Goal: Information Seeking & Learning: Learn about a topic

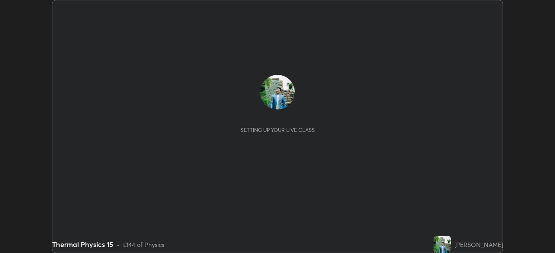
scroll to position [253, 554]
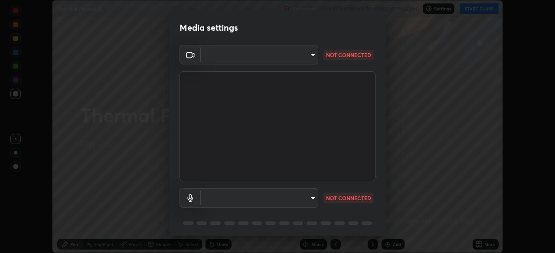
type input "09ecc5bada4ee907965ea0e478a95d4afed07b1251666ab8371fdf80b7aa1882"
type input "6dc8f349b3c20fc6bddc10fb1d8d879379ffd6c36522047ec6fbbe05f04cf55d"
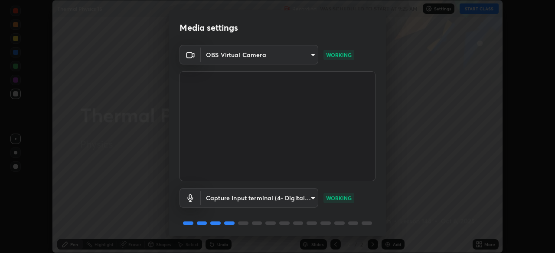
scroll to position [31, 0]
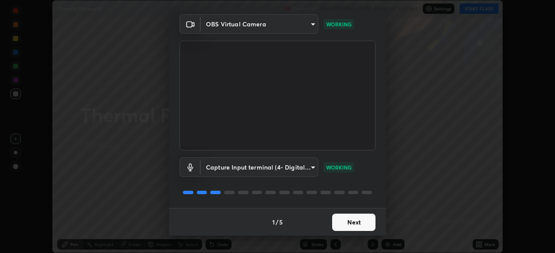
click at [354, 227] on button "Next" at bounding box center [353, 222] width 43 height 17
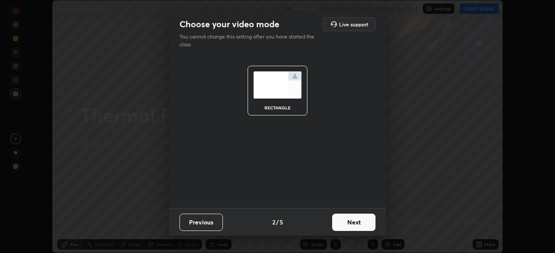
click at [354, 225] on button "Next" at bounding box center [353, 222] width 43 height 17
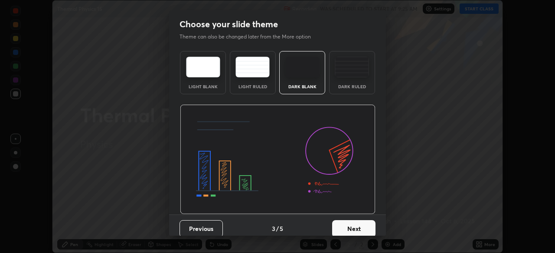
click at [351, 226] on button "Next" at bounding box center [353, 229] width 43 height 17
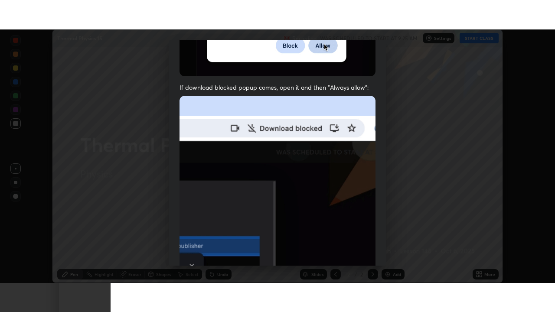
scroll to position [208, 0]
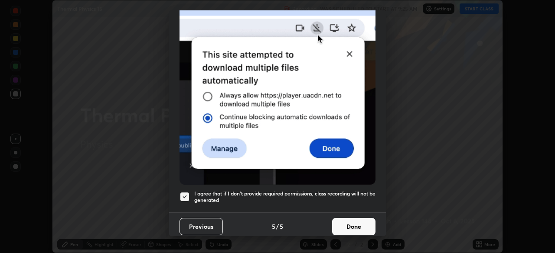
click at [181, 197] on div at bounding box center [184, 197] width 10 height 10
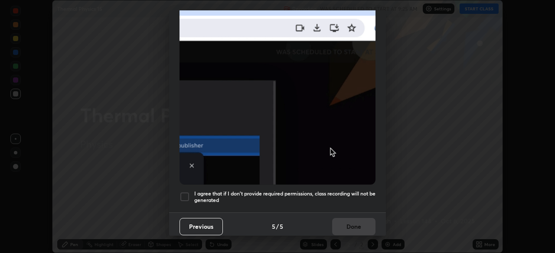
click at [185, 192] on div at bounding box center [184, 197] width 10 height 10
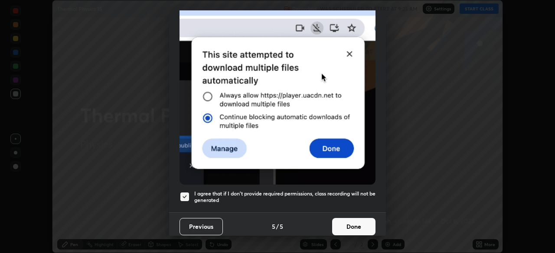
click at [359, 226] on button "Done" at bounding box center [353, 226] width 43 height 17
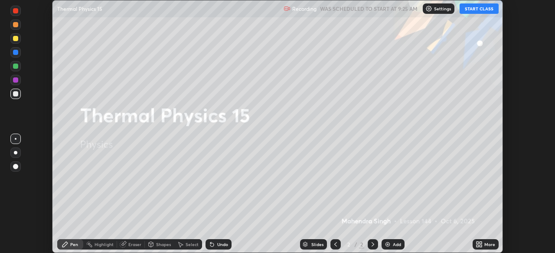
click at [481, 8] on button "START CLASS" at bounding box center [478, 8] width 39 height 10
click at [480, 246] on icon at bounding box center [480, 246] width 2 height 2
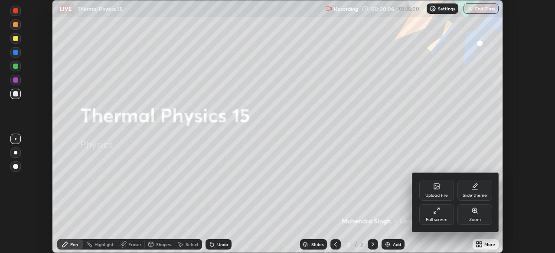
click at [438, 221] on div "Full screen" at bounding box center [436, 220] width 22 height 4
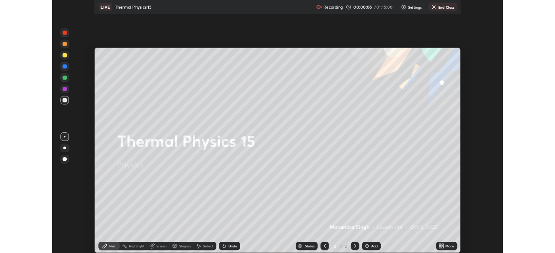
scroll to position [312, 555]
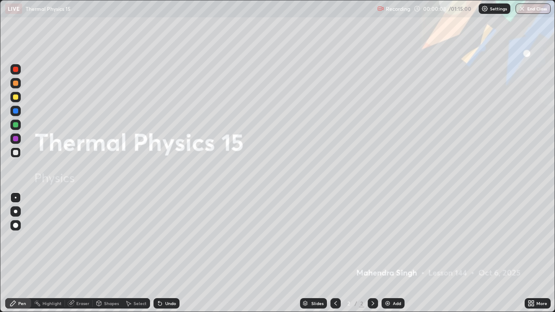
click at [396, 253] on div "Add" at bounding box center [397, 303] width 8 height 4
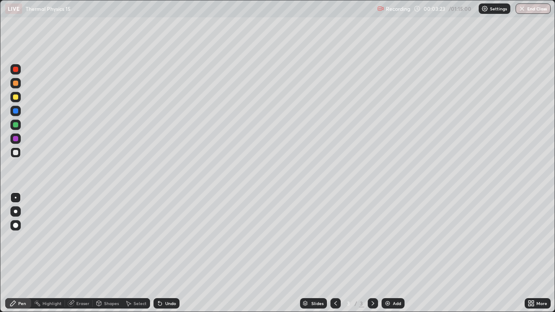
click at [15, 153] on div at bounding box center [15, 152] width 5 height 5
click at [165, 253] on div "Undo" at bounding box center [170, 303] width 11 height 4
click at [19, 156] on div at bounding box center [15, 152] width 10 height 10
click at [397, 253] on div "Add" at bounding box center [397, 303] width 8 height 4
click at [16, 156] on div at bounding box center [15, 152] width 10 height 10
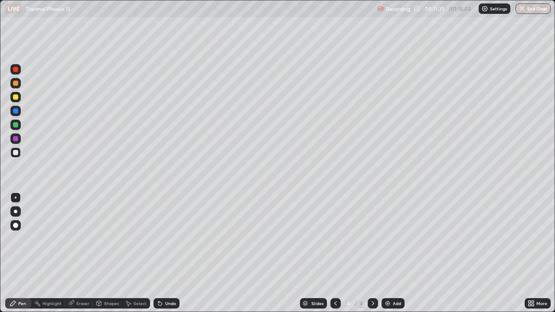
click at [75, 253] on div "Eraser" at bounding box center [79, 303] width 28 height 10
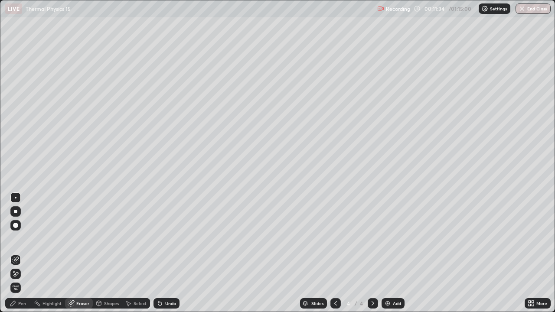
click at [18, 253] on div "Pen" at bounding box center [22, 303] width 8 height 4
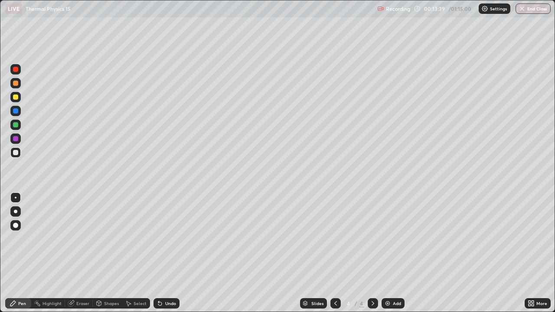
click at [166, 253] on div "Undo" at bounding box center [166, 303] width 26 height 10
click at [169, 253] on div "Undo" at bounding box center [166, 303] width 26 height 10
click at [390, 253] on img at bounding box center [387, 303] width 7 height 7
click at [16, 153] on div at bounding box center [15, 152] width 5 height 5
click at [395, 253] on div "Add" at bounding box center [397, 303] width 8 height 4
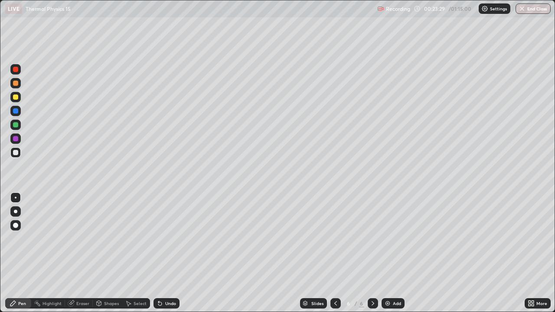
click at [16, 198] on div at bounding box center [16, 198] width 2 height 2
click at [108, 253] on div "Shapes" at bounding box center [107, 303] width 29 height 10
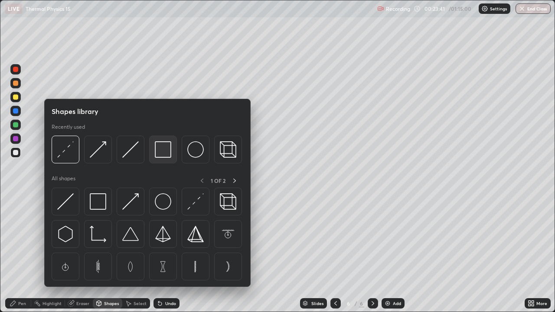
click at [163, 155] on img at bounding box center [163, 149] width 16 height 16
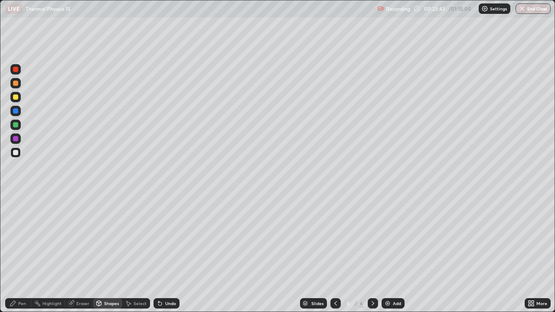
click at [16, 253] on icon at bounding box center [13, 303] width 7 height 7
click at [165, 253] on div "Undo" at bounding box center [170, 303] width 11 height 4
click at [169, 253] on div "Undo" at bounding box center [170, 303] width 11 height 4
click at [393, 253] on div "Add" at bounding box center [397, 303] width 8 height 4
click at [20, 197] on div at bounding box center [15, 197] width 10 height 10
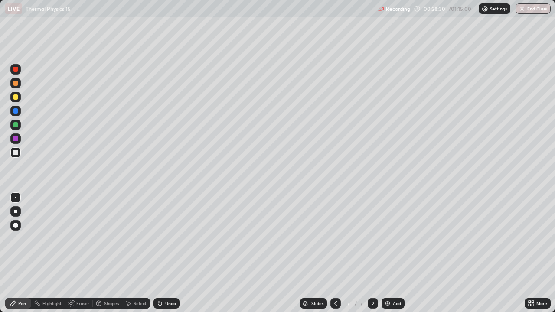
click at [110, 253] on div "Shapes" at bounding box center [107, 303] width 29 height 10
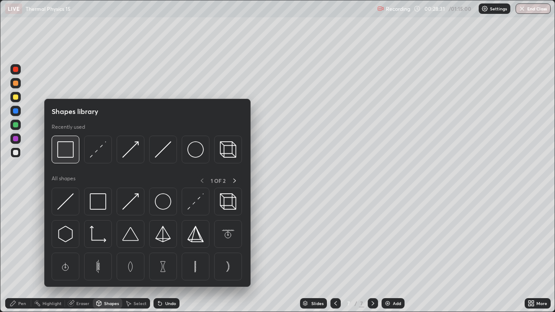
click at [68, 155] on img at bounding box center [65, 149] width 16 height 16
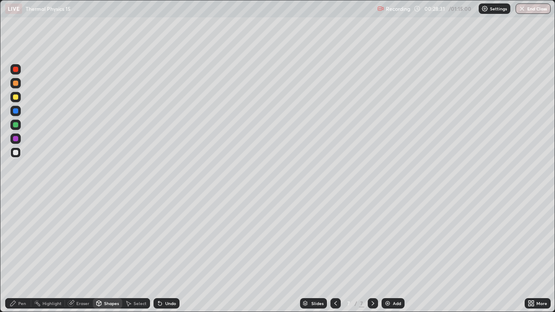
click at [16, 153] on div at bounding box center [15, 152] width 5 height 5
click at [78, 253] on div "Eraser" at bounding box center [79, 303] width 28 height 10
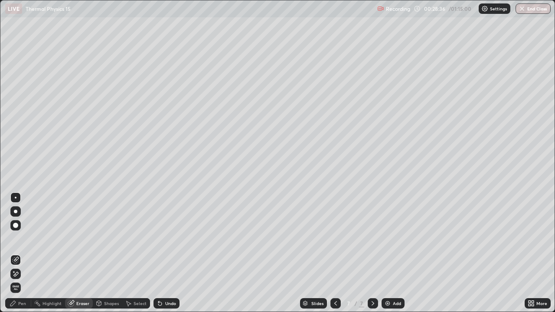
click at [105, 253] on div "Shapes" at bounding box center [111, 303] width 15 height 4
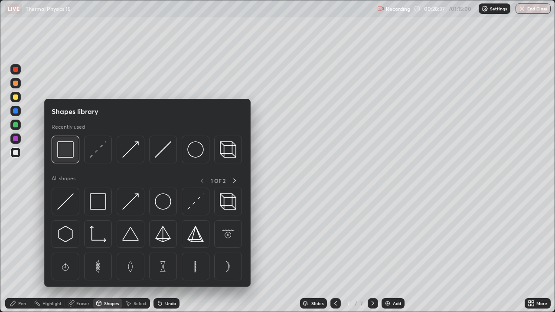
click at [66, 146] on img at bounding box center [65, 149] width 16 height 16
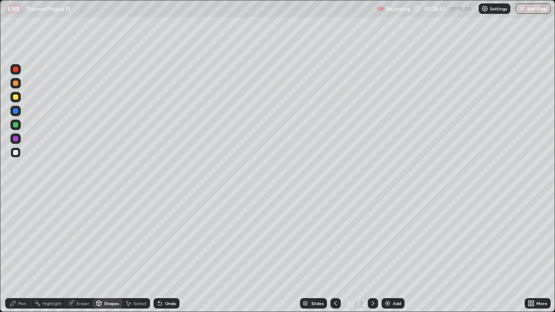
click at [71, 253] on icon at bounding box center [71, 302] width 5 height 4
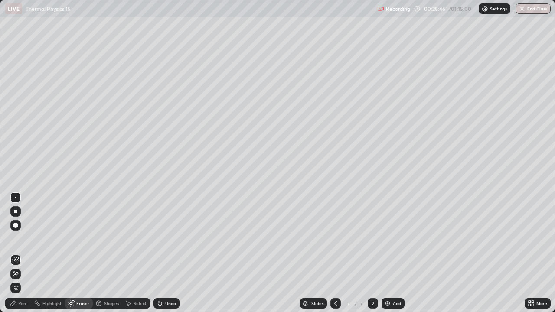
click at [21, 253] on div "Pen" at bounding box center [18, 303] width 26 height 10
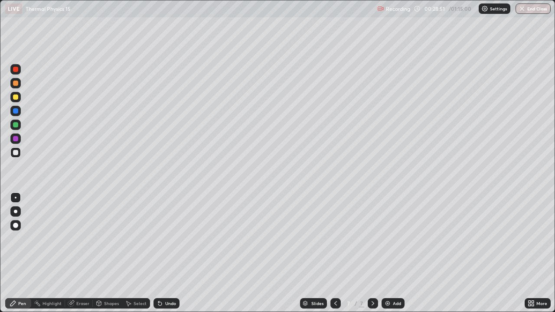
click at [103, 253] on div "Shapes" at bounding box center [107, 303] width 29 height 10
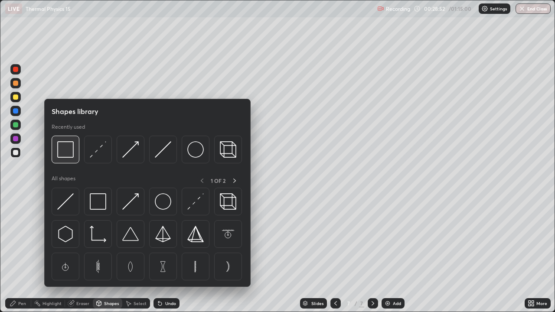
click at [65, 151] on img at bounding box center [65, 149] width 16 height 16
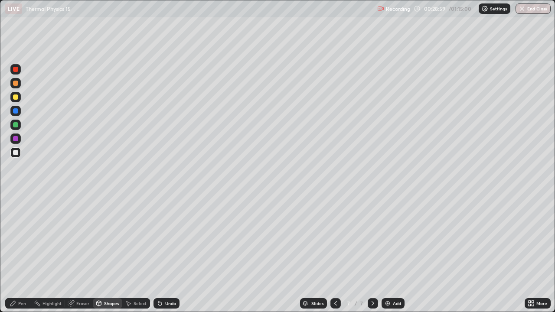
click at [16, 253] on div "Pen" at bounding box center [18, 303] width 26 height 10
click at [159, 253] on icon at bounding box center [159, 303] width 3 height 3
click at [160, 253] on icon at bounding box center [159, 303] width 3 height 3
click at [161, 253] on icon at bounding box center [159, 303] width 7 height 7
click at [162, 253] on div "Undo" at bounding box center [166, 303] width 26 height 10
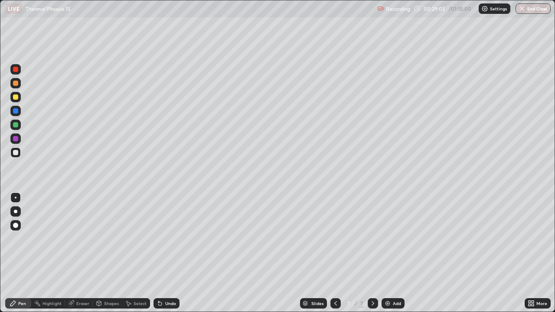
click at [163, 253] on div "Undo" at bounding box center [166, 303] width 26 height 10
click at [165, 253] on div "Undo" at bounding box center [166, 303] width 26 height 10
click at [166, 253] on div "Undo" at bounding box center [166, 303] width 26 height 10
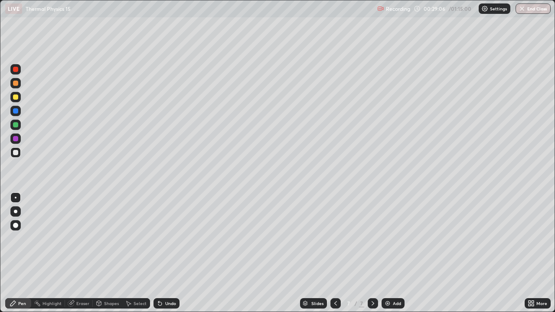
click at [166, 253] on div "Undo" at bounding box center [170, 303] width 11 height 4
click at [167, 253] on div "Undo" at bounding box center [170, 303] width 11 height 4
click at [165, 253] on div "Undo" at bounding box center [170, 303] width 11 height 4
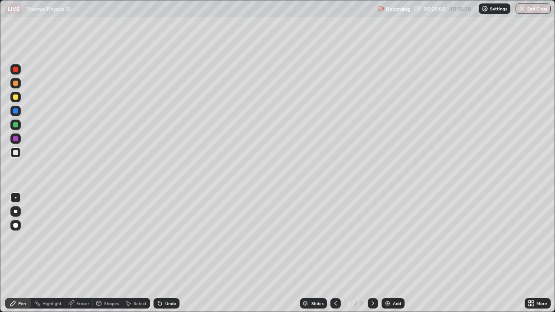
click at [52, 253] on div "Highlight" at bounding box center [48, 303] width 34 height 10
click at [15, 253] on icon at bounding box center [15, 274] width 2 height 2
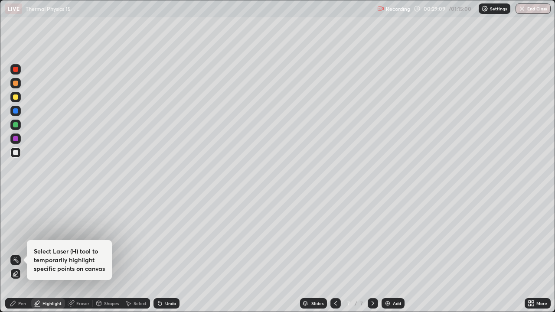
click at [16, 138] on div at bounding box center [15, 138] width 5 height 5
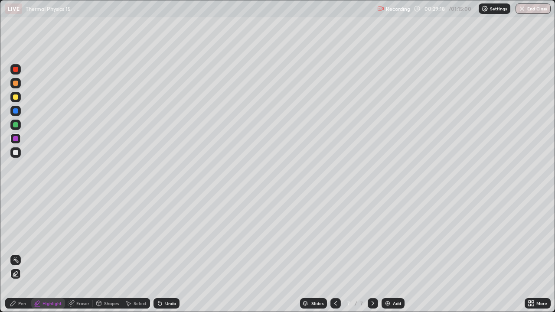
click at [15, 253] on icon at bounding box center [13, 303] width 7 height 7
click at [16, 198] on div at bounding box center [16, 198] width 2 height 2
click at [16, 211] on div at bounding box center [15, 211] width 3 height 3
click at [16, 98] on div at bounding box center [15, 96] width 5 height 5
click at [15, 198] on div at bounding box center [16, 198] width 2 height 2
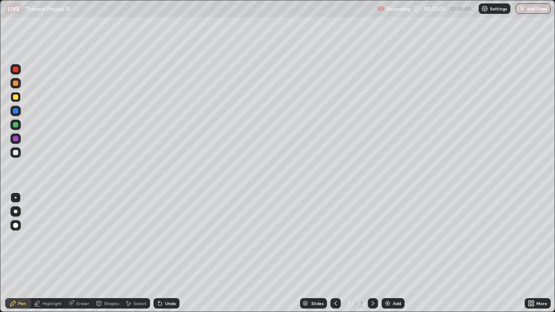
click at [12, 152] on div at bounding box center [15, 152] width 10 height 10
click at [14, 112] on div at bounding box center [15, 110] width 5 height 5
click at [16, 153] on div at bounding box center [15, 152] width 5 height 5
click at [16, 125] on div at bounding box center [15, 124] width 5 height 5
click at [16, 84] on div at bounding box center [15, 83] width 5 height 5
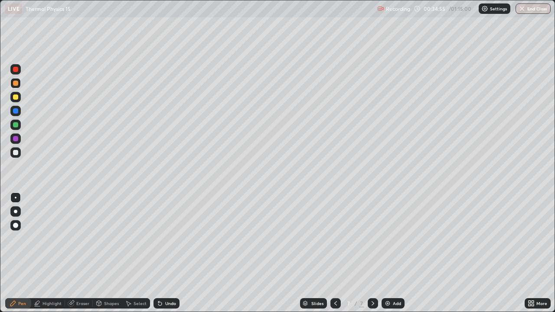
click at [16, 198] on div at bounding box center [16, 198] width 2 height 2
click at [161, 253] on div "Undo" at bounding box center [166, 303] width 26 height 10
click at [158, 253] on icon at bounding box center [158, 301] width 1 height 1
click at [107, 253] on div "Shapes" at bounding box center [111, 303] width 15 height 4
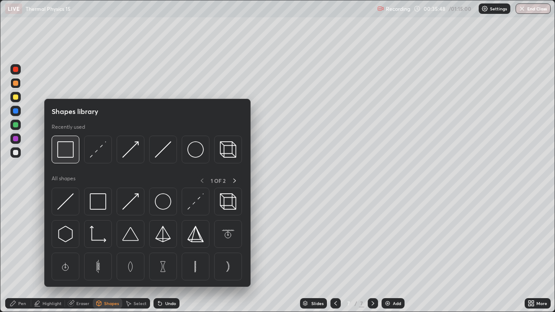
click at [65, 156] on img at bounding box center [65, 149] width 16 height 16
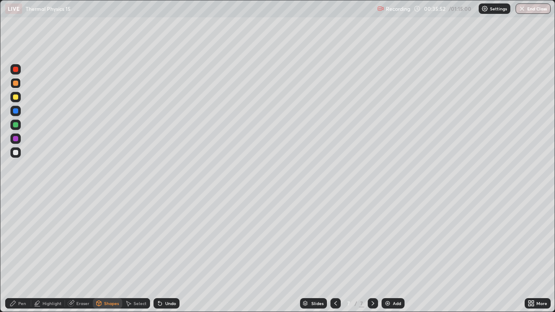
click at [20, 253] on div "Pen" at bounding box center [22, 303] width 8 height 4
click at [75, 253] on div "Eraser" at bounding box center [79, 303] width 28 height 10
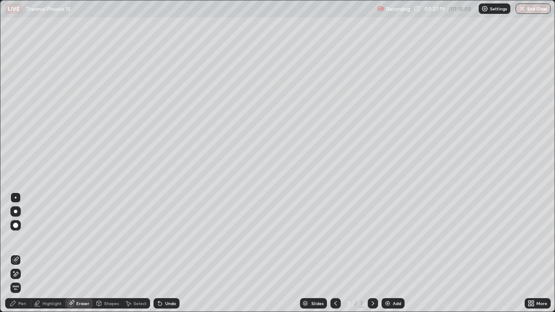
click at [21, 253] on div "Pen" at bounding box center [22, 303] width 8 height 4
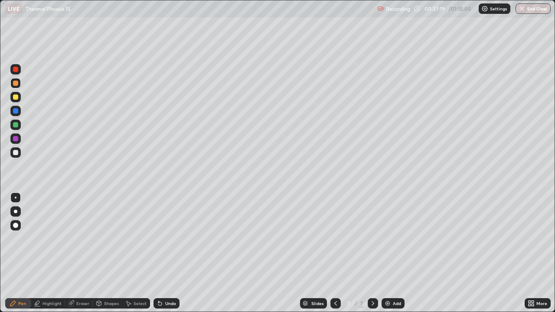
click at [17, 157] on div at bounding box center [15, 152] width 10 height 10
click at [165, 253] on div "Undo" at bounding box center [170, 303] width 11 height 4
click at [14, 129] on div at bounding box center [15, 125] width 10 height 10
click at [167, 253] on div "Undo" at bounding box center [170, 303] width 11 height 4
click at [162, 253] on div "Undo" at bounding box center [166, 303] width 26 height 10
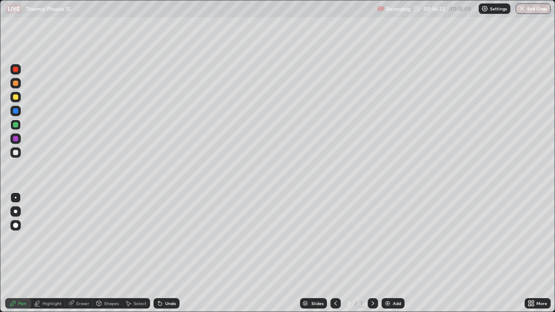
click at [396, 253] on div "Add" at bounding box center [397, 303] width 8 height 4
click at [16, 198] on div at bounding box center [16, 198] width 2 height 2
click at [15, 156] on div at bounding box center [15, 152] width 10 height 10
click at [17, 153] on div at bounding box center [15, 152] width 5 height 5
click at [20, 253] on div "Pen" at bounding box center [22, 303] width 8 height 4
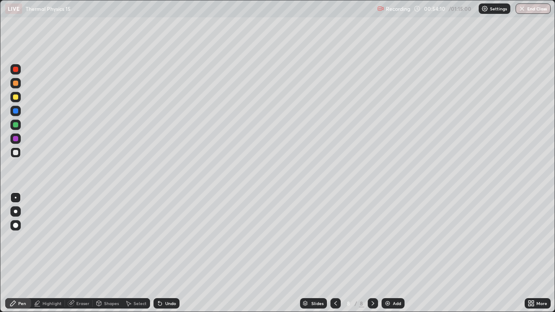
click at [397, 253] on div "Add" at bounding box center [397, 303] width 8 height 4
click at [20, 253] on div "Pen" at bounding box center [18, 303] width 26 height 10
click at [19, 156] on div at bounding box center [15, 152] width 10 height 10
click at [109, 253] on div "Shapes" at bounding box center [111, 303] width 15 height 4
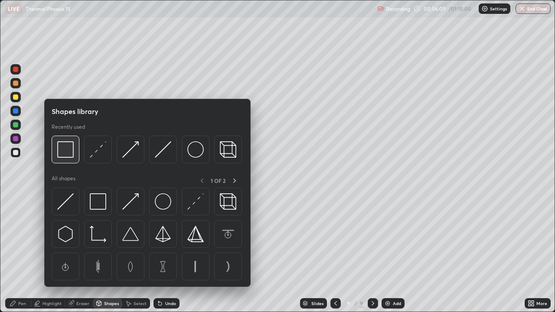
click at [63, 152] on img at bounding box center [65, 149] width 16 height 16
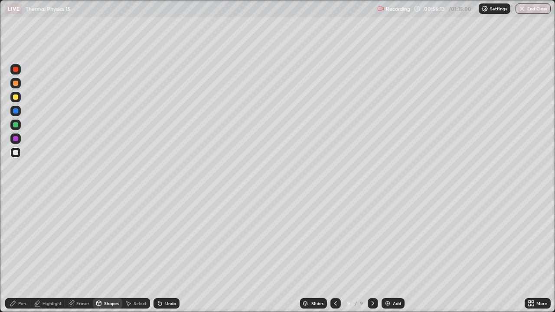
click at [21, 253] on div "Pen" at bounding box center [22, 303] width 8 height 4
click at [103, 253] on div "Shapes" at bounding box center [107, 303] width 29 height 10
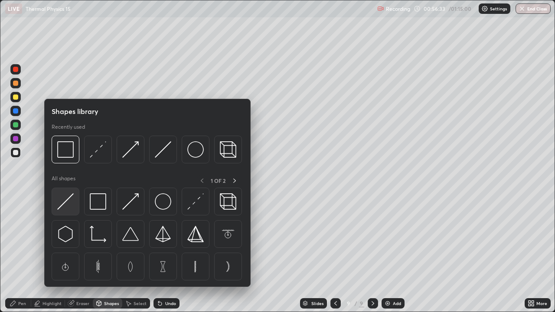
click at [65, 200] on img at bounding box center [65, 201] width 16 height 16
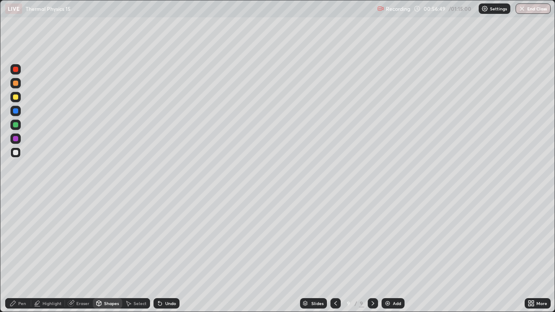
click at [17, 253] on div "Pen" at bounding box center [18, 303] width 26 height 10
click at [47, 253] on div "Highlight" at bounding box center [51, 303] width 19 height 4
click at [15, 253] on icon at bounding box center [15, 260] width 1 height 1
click at [13, 253] on div "Pen" at bounding box center [18, 303] width 26 height 10
click at [16, 198] on div at bounding box center [16, 198] width 2 height 2
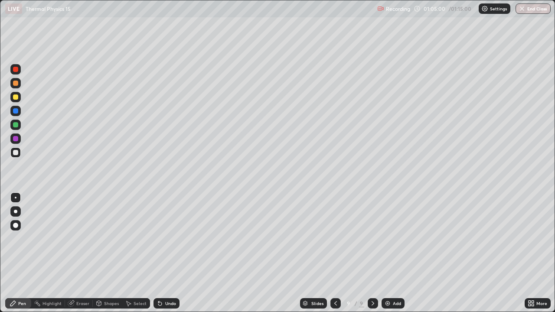
click at [139, 253] on div "Select" at bounding box center [139, 303] width 13 height 4
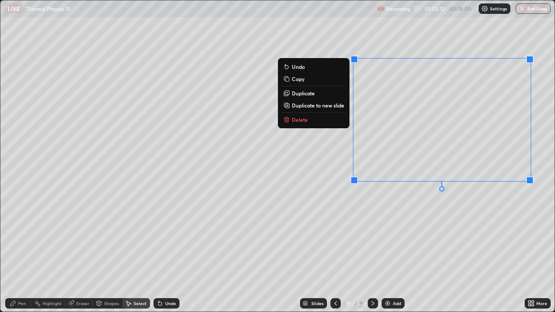
click at [315, 123] on button "Delete" at bounding box center [313, 119] width 65 height 10
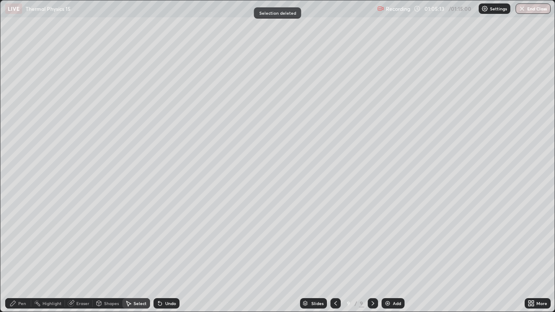
click at [22, 253] on div "Pen" at bounding box center [22, 303] width 8 height 4
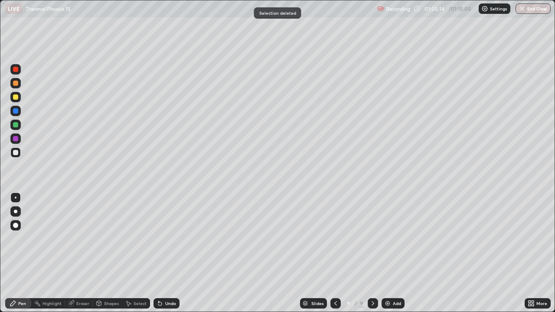
click at [16, 148] on div at bounding box center [15, 152] width 10 height 10
click at [171, 253] on div "Undo" at bounding box center [170, 303] width 11 height 4
click at [114, 253] on div "Shapes" at bounding box center [111, 303] width 15 height 4
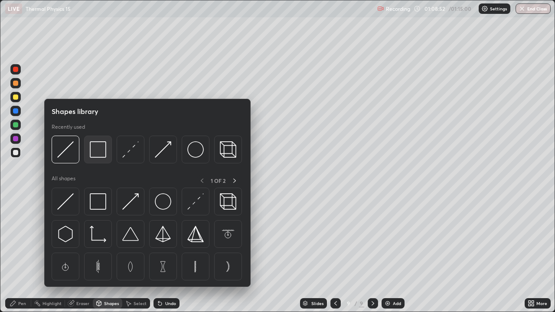
click at [99, 149] on img at bounding box center [98, 149] width 16 height 16
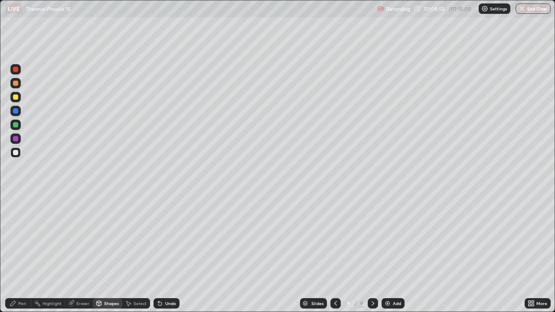
click at [25, 253] on div "Pen" at bounding box center [22, 303] width 8 height 4
click at [108, 253] on div "Shapes" at bounding box center [111, 303] width 15 height 4
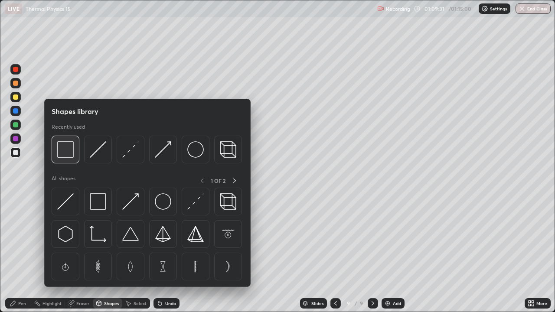
click at [67, 157] on img at bounding box center [65, 149] width 16 height 16
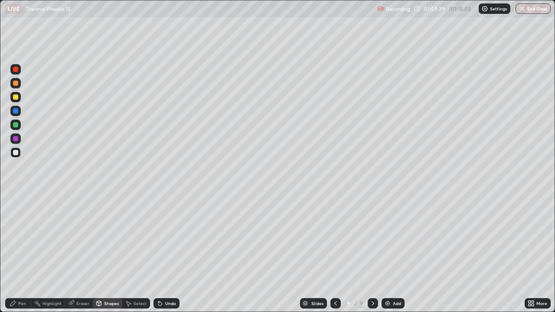
click at [14, 253] on icon at bounding box center [13, 303] width 7 height 7
click at [16, 153] on div at bounding box center [15, 152] width 5 height 5
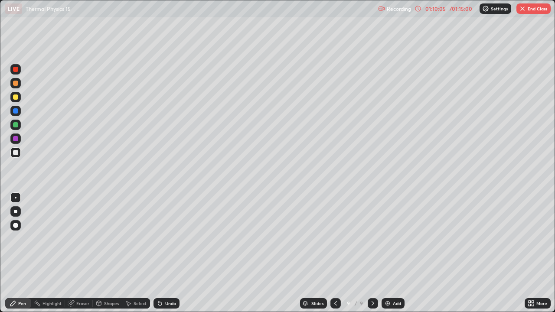
click at [135, 253] on div "Select" at bounding box center [136, 303] width 28 height 10
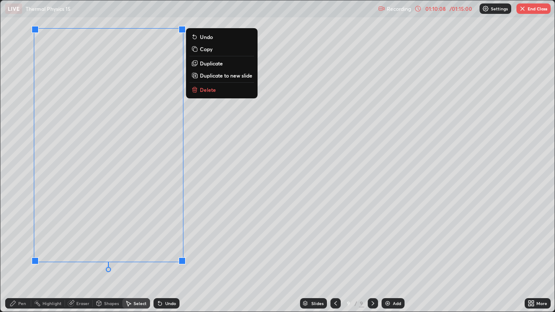
click at [200, 91] on p "Delete" at bounding box center [208, 89] width 16 height 7
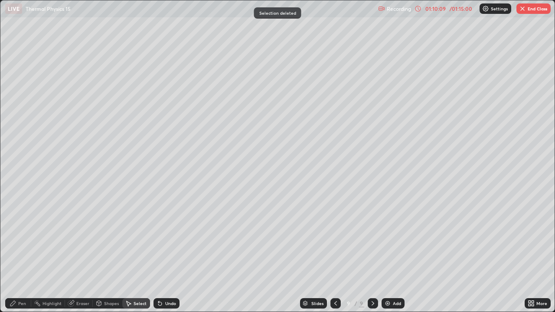
click at [21, 253] on div "Pen" at bounding box center [18, 303] width 26 height 10
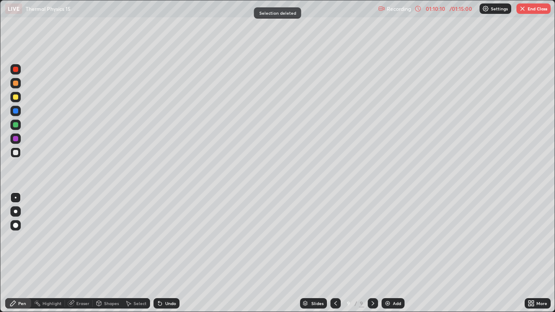
click at [16, 152] on div at bounding box center [15, 152] width 5 height 5
click at [132, 253] on div "Select" at bounding box center [136, 303] width 28 height 10
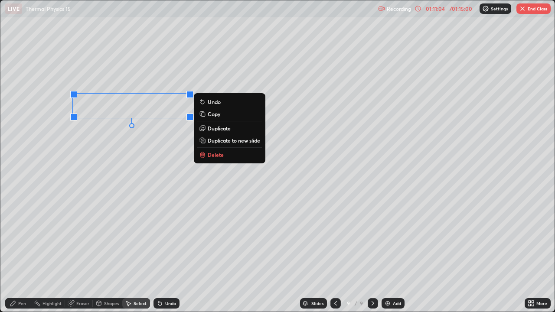
click at [69, 204] on div "0 ° Undo Copy Duplicate Duplicate to new slide Delete" at bounding box center [277, 155] width 554 height 311
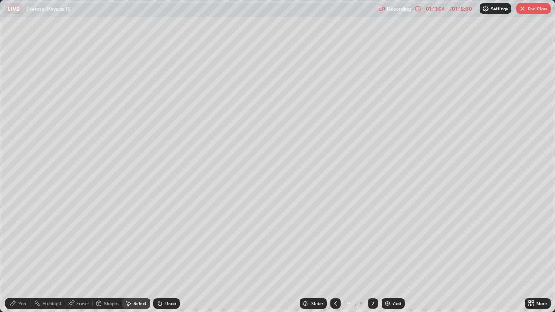
click at [17, 253] on div "Pen" at bounding box center [18, 303] width 26 height 10
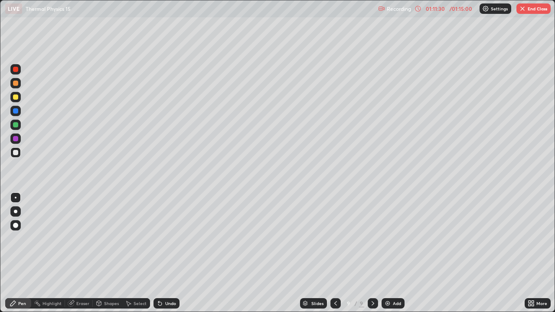
click at [99, 253] on icon at bounding box center [99, 304] width 0 height 3
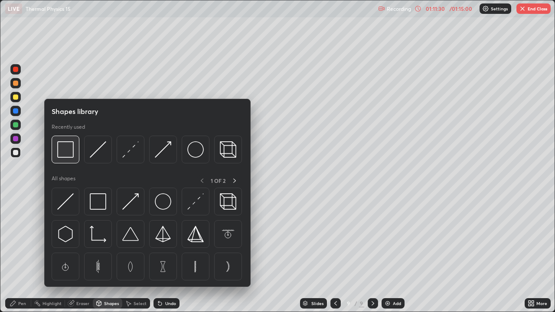
click at [65, 154] on img at bounding box center [65, 149] width 16 height 16
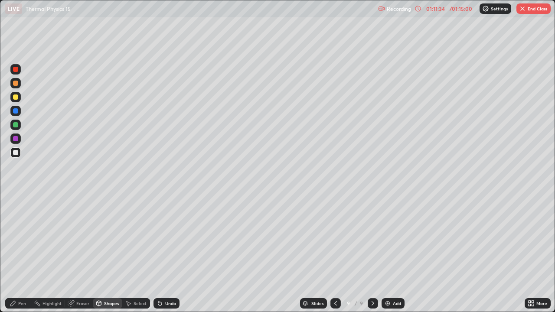
click at [17, 253] on div "Pen" at bounding box center [18, 303] width 26 height 10
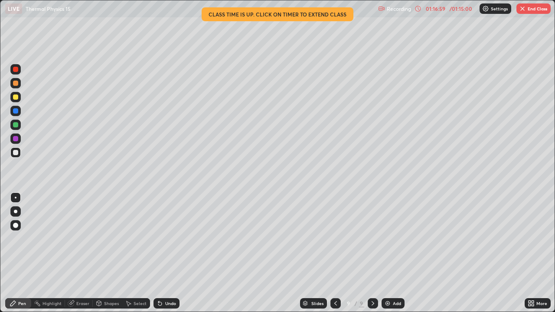
click at [104, 253] on div "Shapes" at bounding box center [107, 303] width 29 height 10
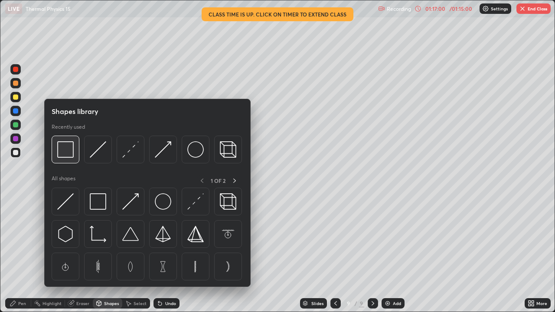
click at [65, 158] on img at bounding box center [65, 149] width 16 height 16
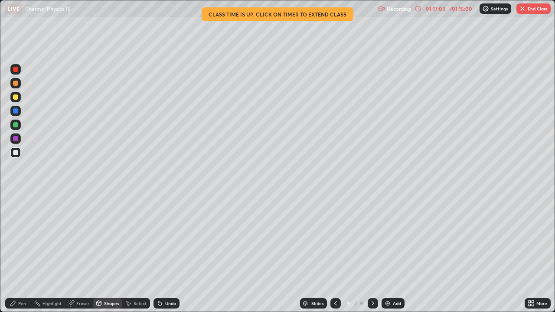
click at [42, 253] on div "Highlight" at bounding box center [51, 303] width 19 height 4
click at [534, 7] on button "End Class" at bounding box center [533, 8] width 34 height 10
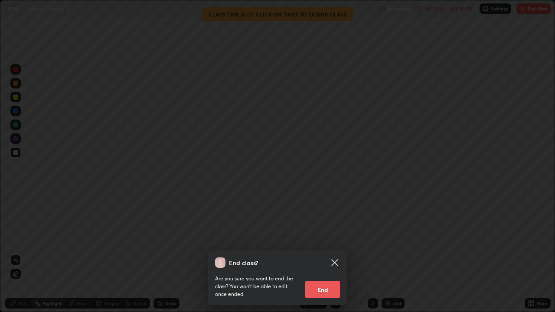
click at [322, 253] on button "End" at bounding box center [322, 289] width 35 height 17
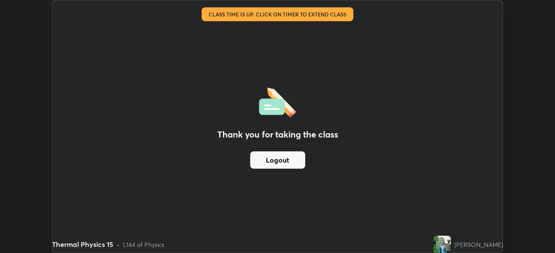
scroll to position [43075, 42774]
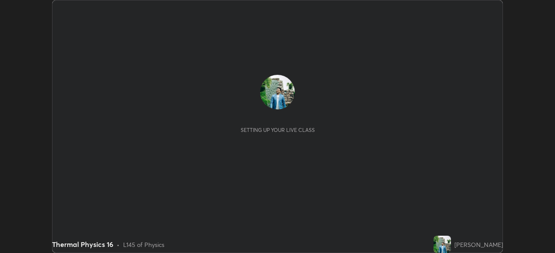
scroll to position [253, 554]
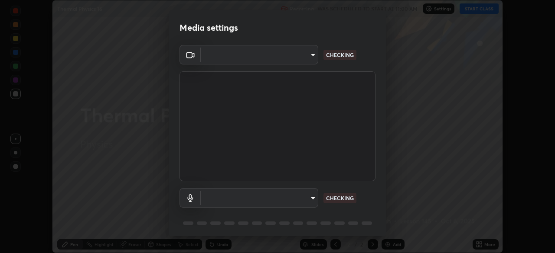
type input "09ecc5bada4ee907965ea0e478a95d4afed07b1251666ab8371fdf80b7aa1882"
type input "6dc8f349b3c20fc6bddc10fb1d8d879379ffd6c36522047ec6fbbe05f04cf55d"
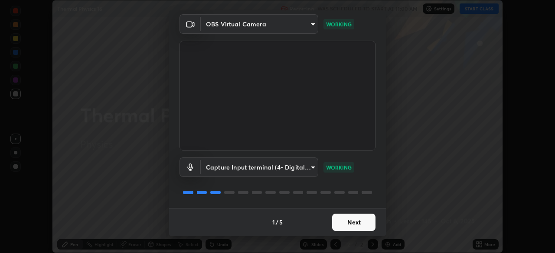
click at [353, 231] on button "Next" at bounding box center [353, 222] width 43 height 17
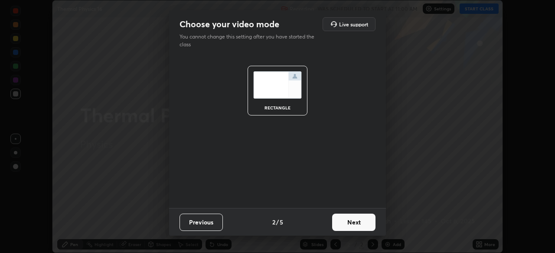
click at [353, 224] on button "Next" at bounding box center [353, 222] width 43 height 17
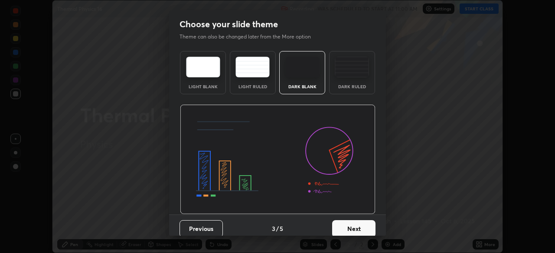
click at [352, 228] on button "Next" at bounding box center [353, 229] width 43 height 17
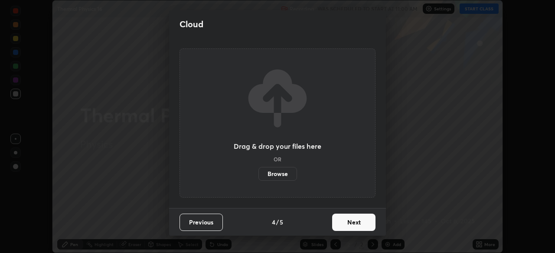
click at [348, 228] on button "Next" at bounding box center [353, 222] width 43 height 17
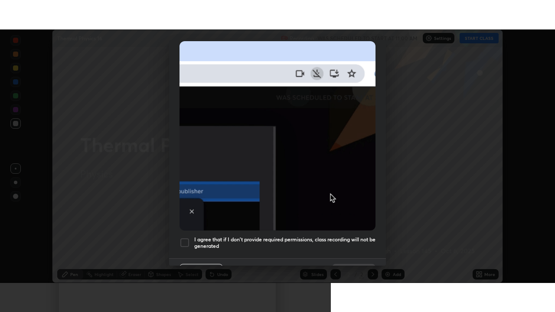
scroll to position [208, 0]
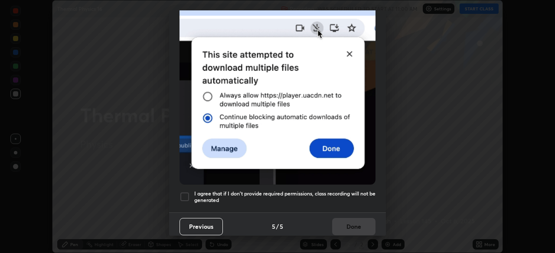
click at [182, 194] on div at bounding box center [184, 197] width 10 height 10
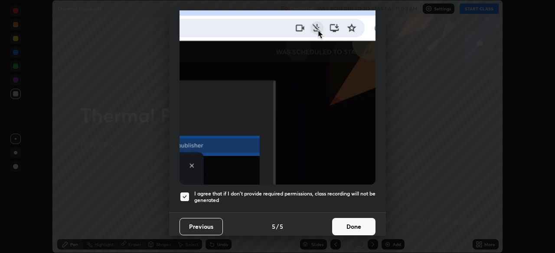
click at [344, 227] on button "Done" at bounding box center [353, 226] width 43 height 17
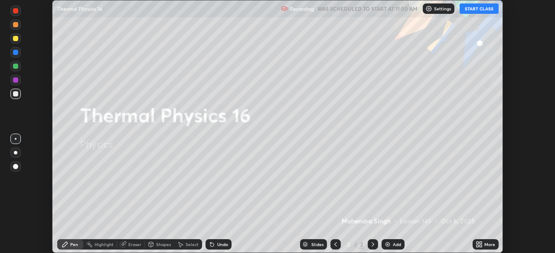
click at [481, 9] on button "START CLASS" at bounding box center [478, 8] width 39 height 10
click at [486, 243] on div "More" at bounding box center [489, 245] width 11 height 4
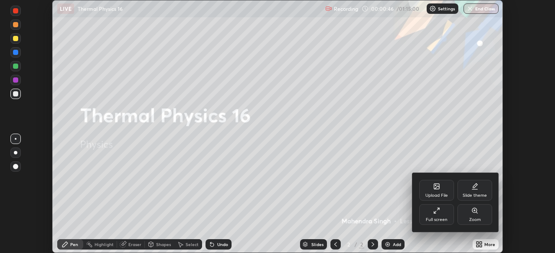
click at [438, 218] on div "Full screen" at bounding box center [436, 220] width 22 height 4
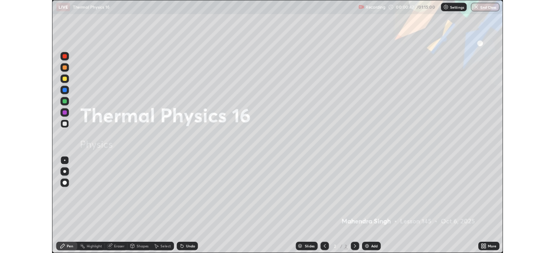
scroll to position [312, 555]
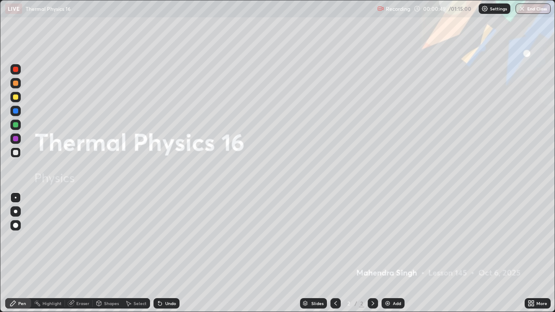
click at [395, 253] on div "Add" at bounding box center [392, 303] width 23 height 10
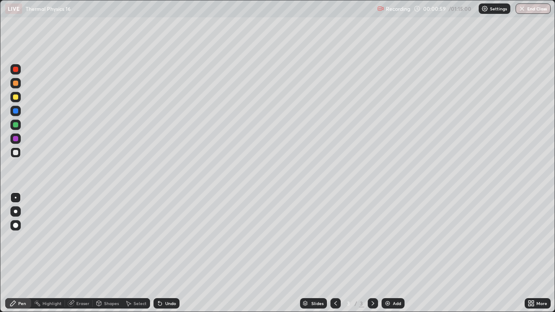
click at [17, 154] on div at bounding box center [15, 152] width 5 height 5
click at [163, 253] on div "Undo" at bounding box center [166, 303] width 26 height 10
click at [75, 253] on div "Eraser" at bounding box center [79, 303] width 28 height 10
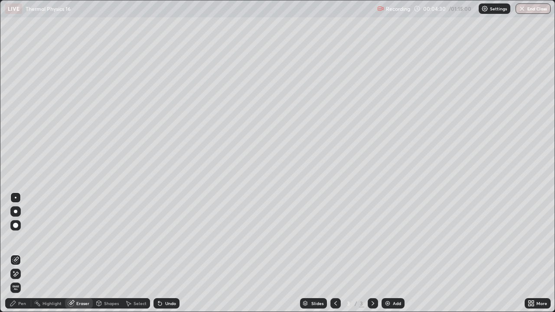
click at [19, 253] on div "Pen" at bounding box center [18, 303] width 26 height 10
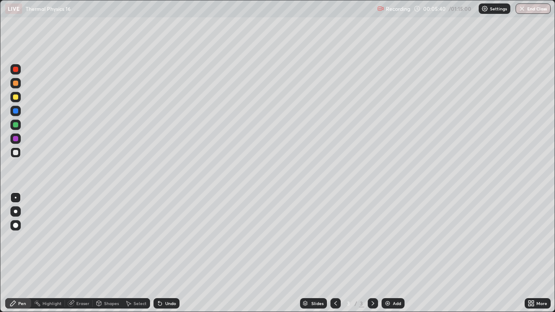
click at [113, 253] on div "Shapes" at bounding box center [111, 303] width 15 height 4
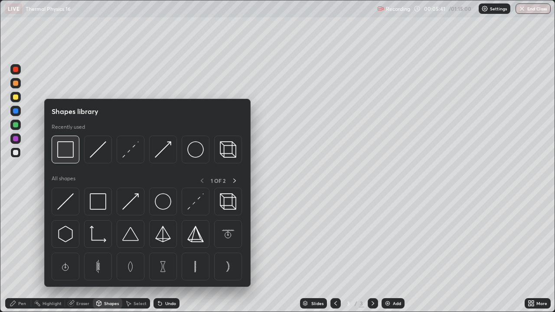
click at [67, 156] on img at bounding box center [65, 149] width 16 height 16
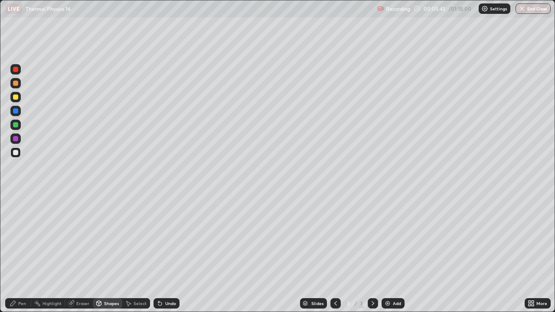
click at [18, 253] on div "Pen" at bounding box center [22, 303] width 8 height 4
click at [172, 253] on div "Undo" at bounding box center [170, 303] width 11 height 4
click at [164, 253] on div "Undo" at bounding box center [166, 303] width 26 height 10
click at [166, 253] on div "Undo" at bounding box center [170, 303] width 11 height 4
click at [163, 253] on div "Undo" at bounding box center [166, 303] width 26 height 10
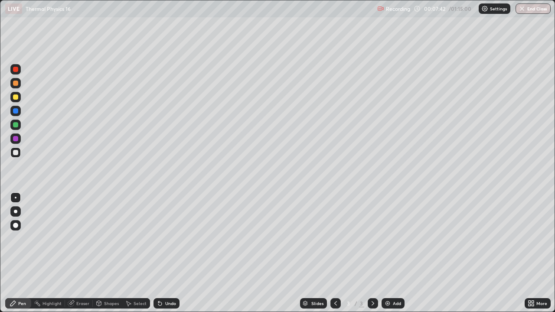
click at [112, 253] on div "Shapes" at bounding box center [111, 303] width 15 height 4
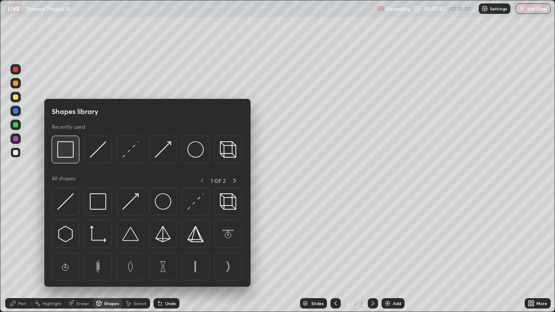
click at [65, 158] on img at bounding box center [65, 149] width 16 height 16
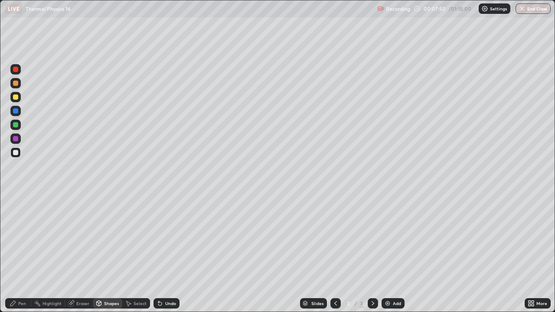
click at [20, 253] on div "Pen" at bounding box center [22, 303] width 8 height 4
click at [170, 253] on div "Undo" at bounding box center [166, 303] width 26 height 10
click at [171, 253] on div "Undo" at bounding box center [170, 303] width 11 height 4
click at [135, 253] on div "Select" at bounding box center [139, 303] width 13 height 4
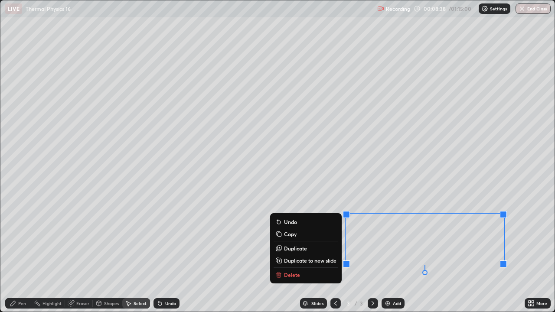
click at [435, 253] on div "0 ° Undo Copy Duplicate Duplicate to new slide Delete" at bounding box center [277, 155] width 554 height 311
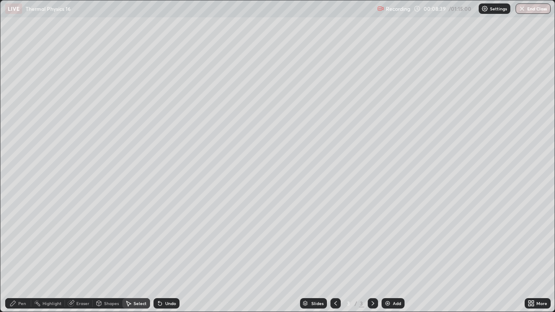
click at [25, 253] on div "Pen" at bounding box center [22, 303] width 8 height 4
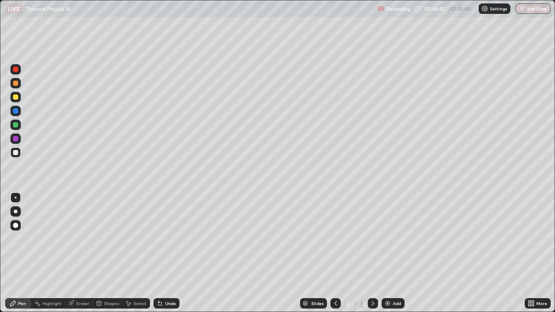
click at [391, 253] on div "Add" at bounding box center [392, 303] width 23 height 10
click at [16, 153] on div at bounding box center [15, 152] width 5 height 5
click at [106, 253] on div "Shapes" at bounding box center [111, 303] width 15 height 4
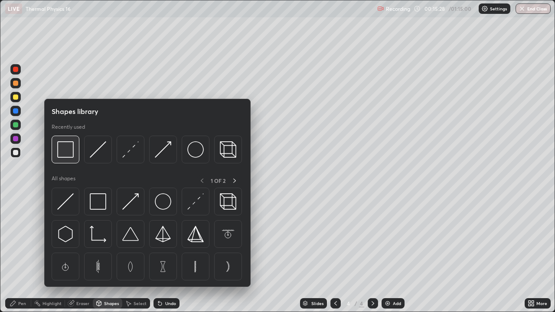
click at [66, 154] on img at bounding box center [65, 149] width 16 height 16
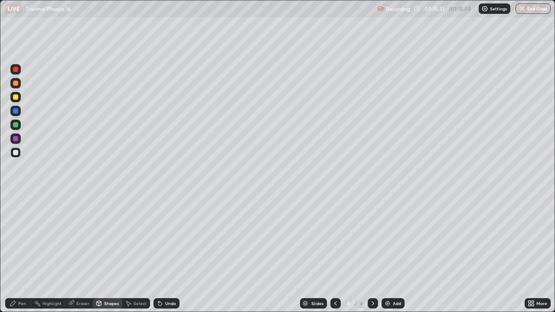
click at [133, 253] on div "Select" at bounding box center [136, 303] width 28 height 10
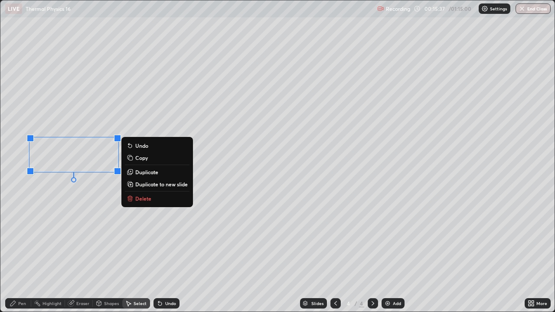
click at [77, 253] on div "0 ° Undo Copy Duplicate Duplicate to new slide Delete" at bounding box center [277, 155] width 554 height 311
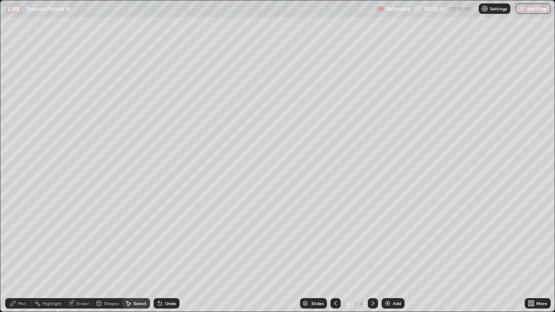
click at [18, 253] on div "Pen" at bounding box center [22, 303] width 8 height 4
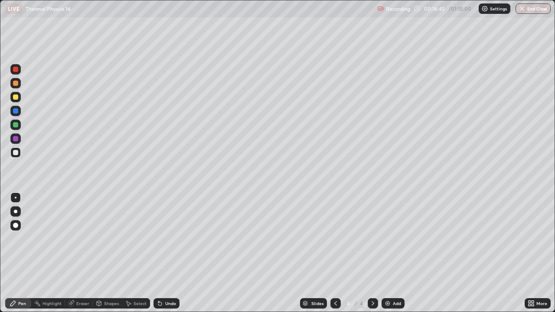
click at [107, 253] on div "Shapes" at bounding box center [111, 303] width 15 height 4
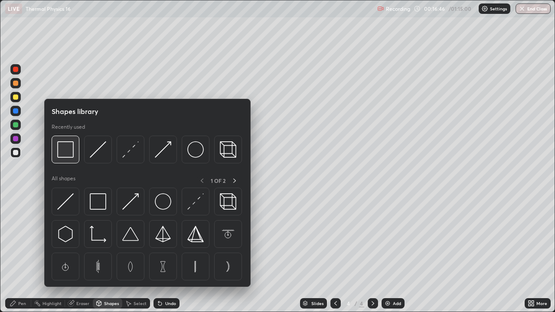
click at [69, 155] on img at bounding box center [65, 149] width 16 height 16
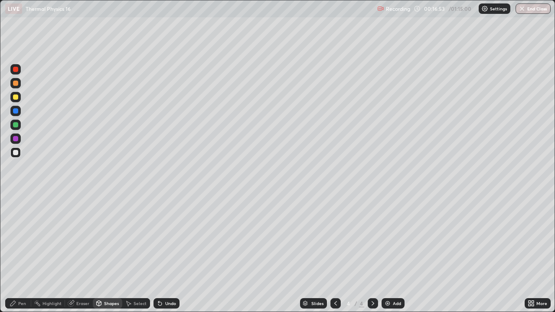
click at [19, 253] on div "Pen" at bounding box center [22, 303] width 8 height 4
click at [165, 253] on div "Undo" at bounding box center [170, 303] width 11 height 4
click at [20, 253] on div "Pen" at bounding box center [22, 303] width 8 height 4
click at [170, 253] on div "Undo" at bounding box center [170, 303] width 11 height 4
click at [167, 253] on div "Undo" at bounding box center [170, 303] width 11 height 4
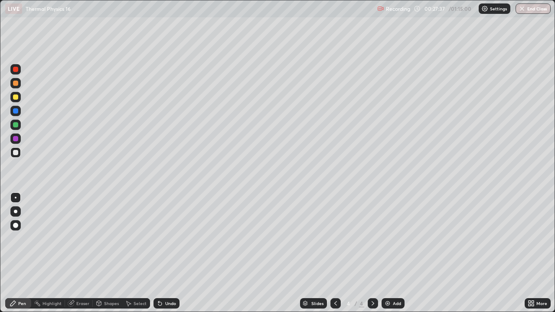
click at [168, 253] on div "Undo" at bounding box center [166, 303] width 26 height 10
click at [390, 253] on div "Add" at bounding box center [392, 303] width 23 height 10
click at [163, 253] on div "Undo" at bounding box center [166, 303] width 26 height 10
click at [100, 253] on icon at bounding box center [99, 303] width 5 height 5
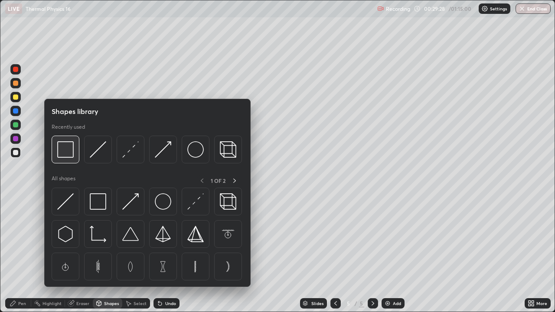
click at [66, 152] on img at bounding box center [65, 149] width 16 height 16
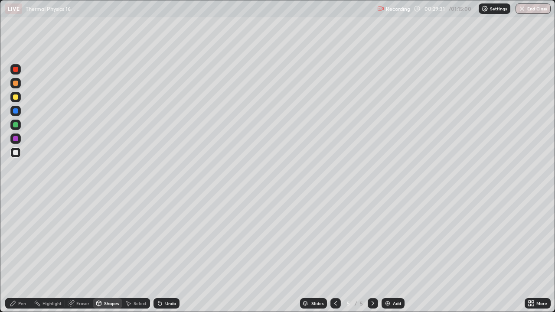
click at [22, 253] on div "Pen" at bounding box center [22, 303] width 8 height 4
click at [49, 253] on div "Highlight" at bounding box center [51, 303] width 19 height 4
click at [18, 253] on div "Pen" at bounding box center [18, 303] width 26 height 10
click at [16, 198] on div at bounding box center [16, 198] width 2 height 2
click at [393, 253] on div "Add" at bounding box center [397, 303] width 8 height 4
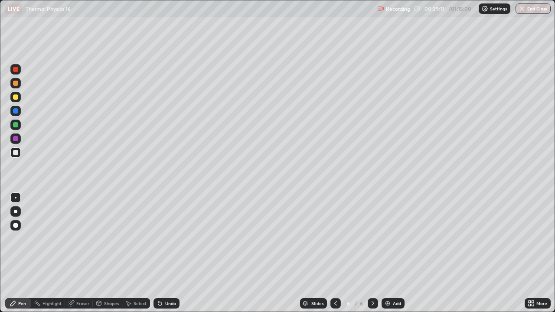
click at [16, 153] on div at bounding box center [15, 152] width 5 height 5
click at [105, 253] on div "Shapes" at bounding box center [107, 303] width 29 height 10
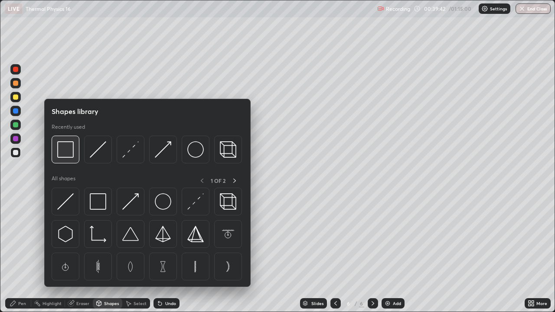
click at [67, 150] on img at bounding box center [65, 149] width 16 height 16
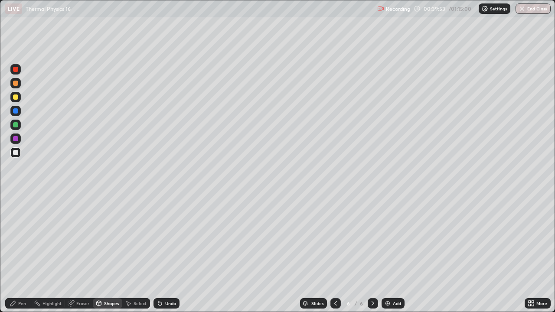
click at [80, 253] on div "Eraser" at bounding box center [79, 303] width 28 height 10
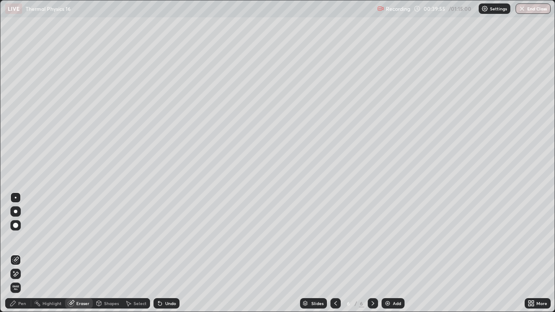
click at [100, 253] on icon at bounding box center [99, 303] width 5 height 5
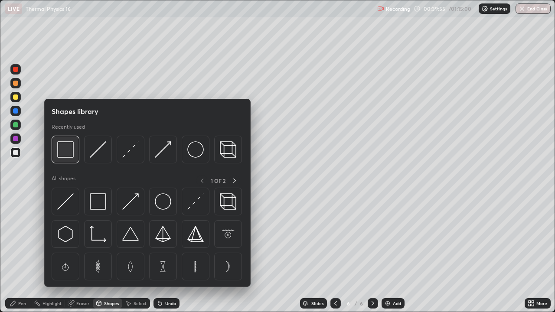
click at [65, 149] on img at bounding box center [65, 149] width 16 height 16
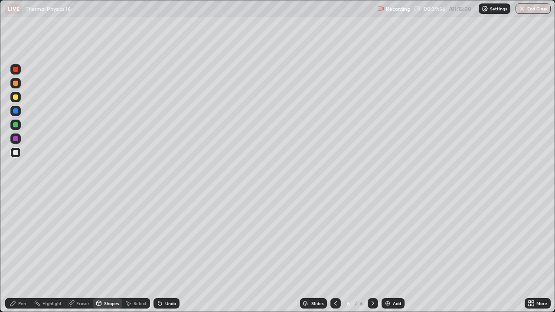
click at [16, 100] on div at bounding box center [15, 97] width 10 height 10
click at [20, 253] on div "Pen" at bounding box center [22, 303] width 8 height 4
click at [15, 112] on div at bounding box center [15, 110] width 5 height 5
click at [16, 126] on div at bounding box center [15, 124] width 5 height 5
click at [52, 253] on div "Highlight" at bounding box center [48, 303] width 34 height 10
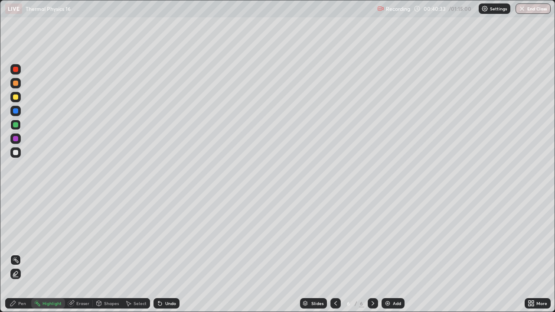
click at [17, 253] on div "Pen" at bounding box center [18, 303] width 26 height 10
click at [16, 157] on div at bounding box center [15, 152] width 10 height 10
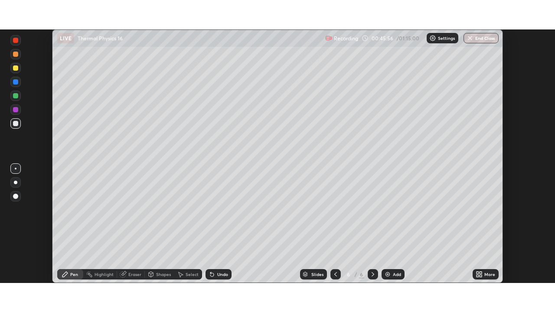
scroll to position [43075, 42774]
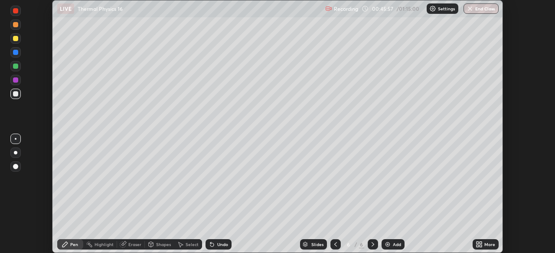
click at [484, 245] on div "More" at bounding box center [485, 245] width 26 height 10
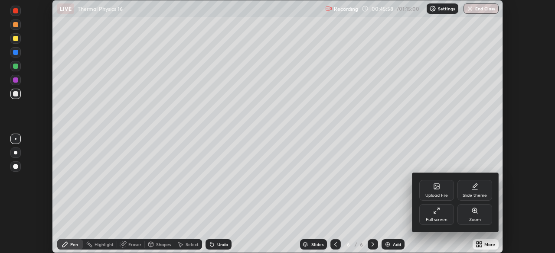
click at [430, 219] on div "Full screen" at bounding box center [436, 220] width 22 height 4
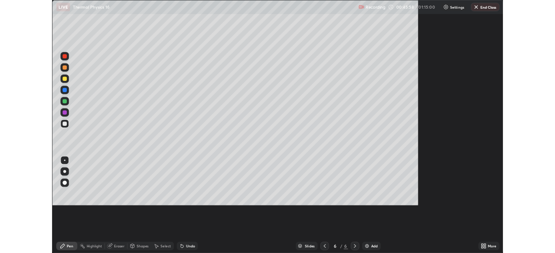
scroll to position [312, 555]
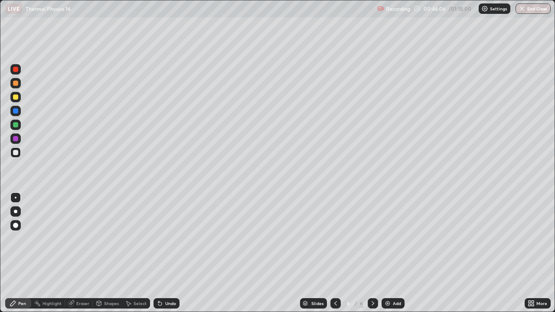
click at [82, 253] on div "Eraser" at bounding box center [82, 303] width 13 height 4
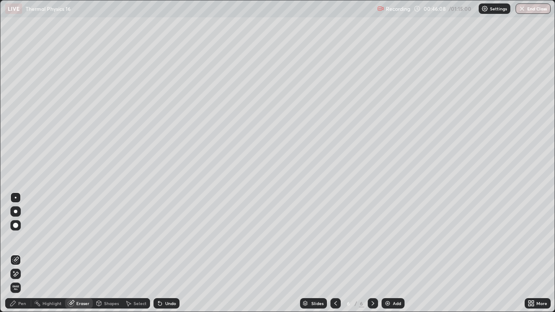
click at [19, 253] on div "Pen" at bounding box center [18, 303] width 26 height 10
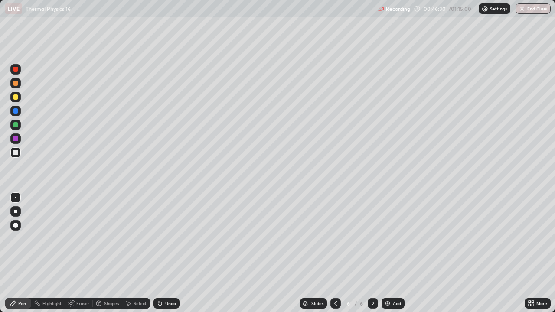
click at [110, 253] on div "Shapes" at bounding box center [111, 303] width 15 height 4
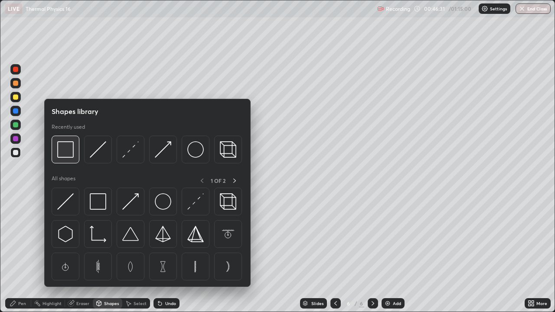
click at [68, 153] on img at bounding box center [65, 149] width 16 height 16
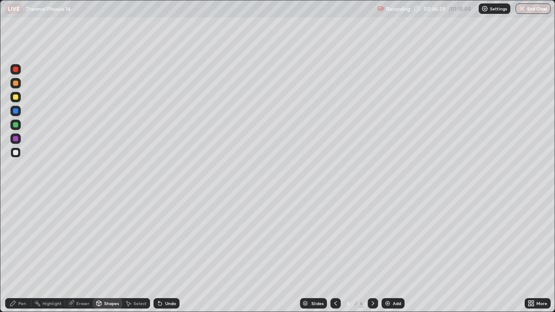
click at [110, 253] on div "Shapes" at bounding box center [111, 303] width 15 height 4
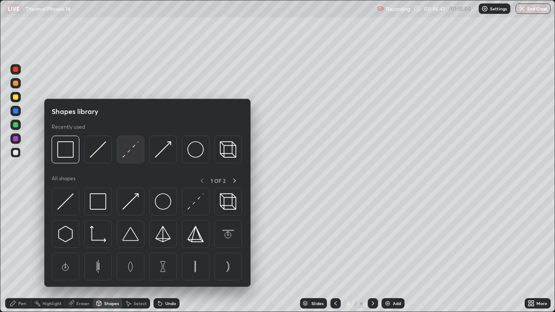
click at [132, 152] on img at bounding box center [130, 149] width 16 height 16
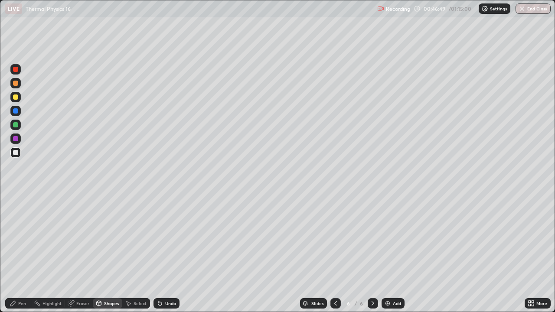
click at [22, 253] on div "Pen" at bounding box center [22, 303] width 8 height 4
click at [107, 253] on div "Shapes" at bounding box center [111, 303] width 15 height 4
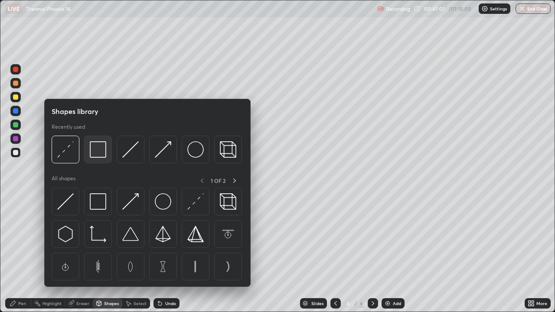
click at [101, 153] on img at bounding box center [98, 149] width 16 height 16
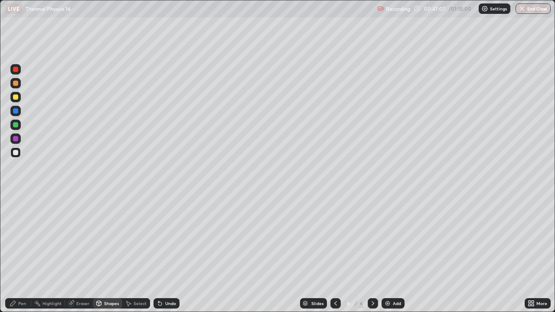
click at [26, 253] on div "Pen" at bounding box center [22, 303] width 8 height 4
click at [104, 253] on div "Shapes" at bounding box center [111, 303] width 15 height 4
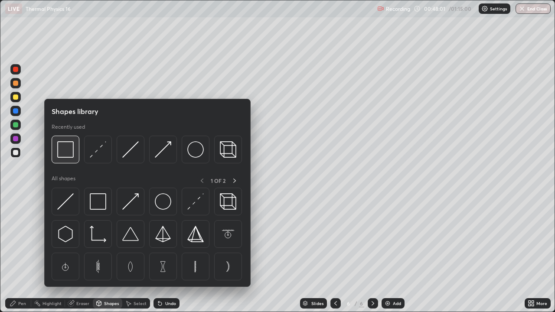
click at [59, 154] on img at bounding box center [65, 149] width 16 height 16
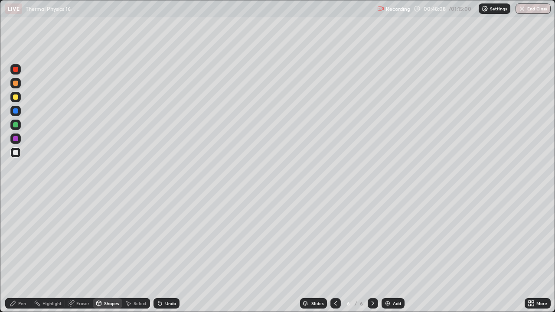
click at [21, 253] on div "Pen" at bounding box center [22, 303] width 8 height 4
click at [104, 253] on div "Shapes" at bounding box center [111, 303] width 15 height 4
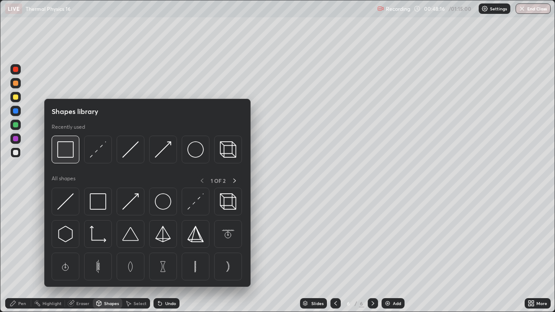
click at [68, 158] on div at bounding box center [66, 150] width 28 height 28
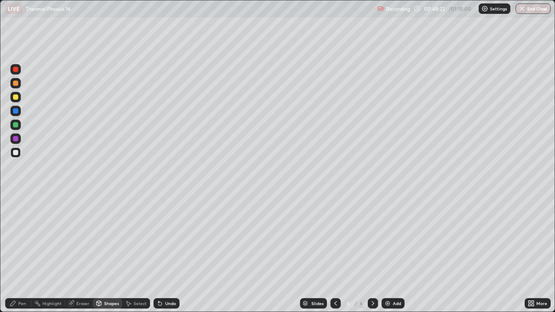
click at [111, 253] on div "Shapes" at bounding box center [111, 303] width 15 height 4
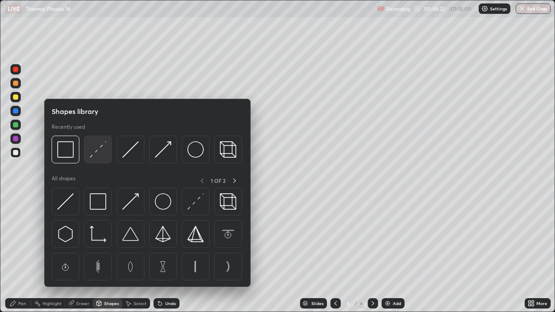
click at [97, 157] on img at bounding box center [98, 149] width 16 height 16
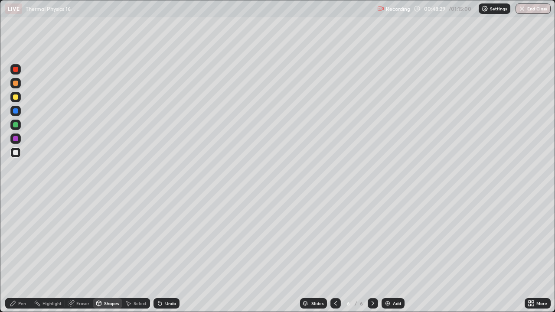
click at [27, 253] on div "Pen" at bounding box center [18, 303] width 26 height 10
click at [77, 253] on div "Eraser" at bounding box center [79, 303] width 28 height 10
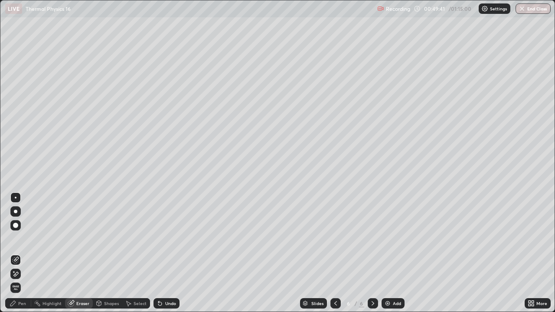
click at [20, 253] on div "Pen" at bounding box center [18, 303] width 26 height 10
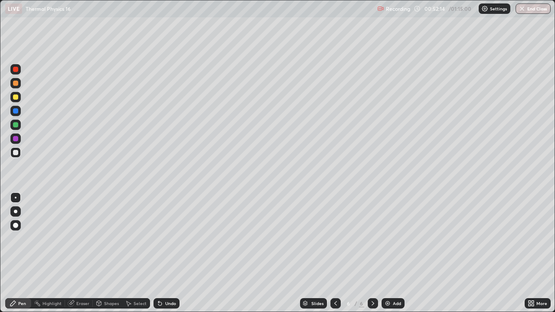
click at [390, 253] on div "Add" at bounding box center [392, 303] width 23 height 10
click at [13, 202] on div at bounding box center [15, 197] width 10 height 10
click at [165, 253] on div "Undo" at bounding box center [170, 303] width 11 height 4
click at [77, 253] on div "Eraser" at bounding box center [82, 303] width 13 height 4
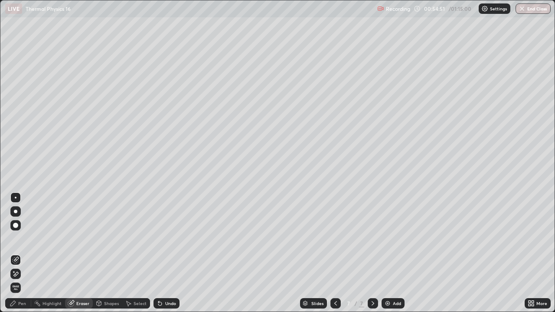
click at [19, 253] on div "Pen" at bounding box center [22, 303] width 8 height 4
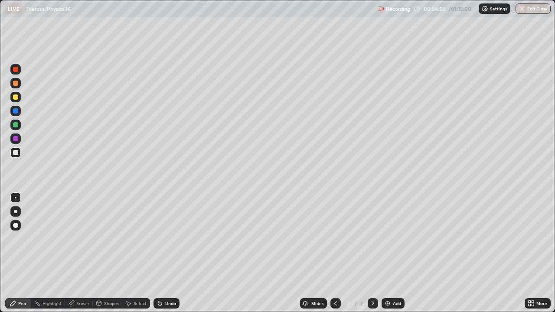
click at [166, 253] on div "Undo" at bounding box center [170, 303] width 11 height 4
click at [114, 253] on div "Shapes" at bounding box center [111, 303] width 15 height 4
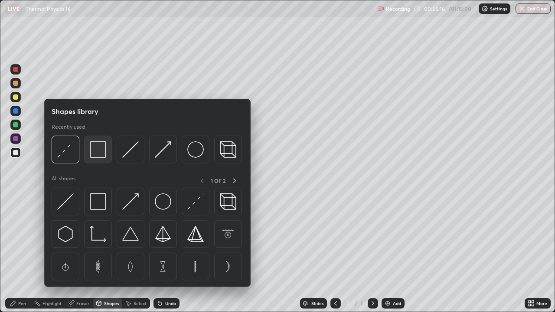
click at [99, 151] on img at bounding box center [98, 149] width 16 height 16
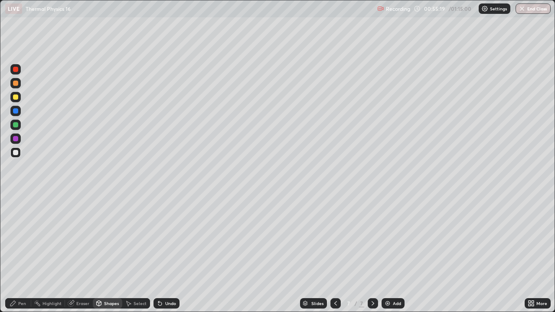
click at [22, 253] on div "Pen" at bounding box center [18, 303] width 26 height 10
click at [393, 253] on div "Add" at bounding box center [397, 303] width 8 height 4
click at [17, 153] on div at bounding box center [15, 152] width 5 height 5
click at [166, 253] on div "Undo" at bounding box center [166, 303] width 26 height 10
click at [158, 253] on icon at bounding box center [159, 303] width 3 height 3
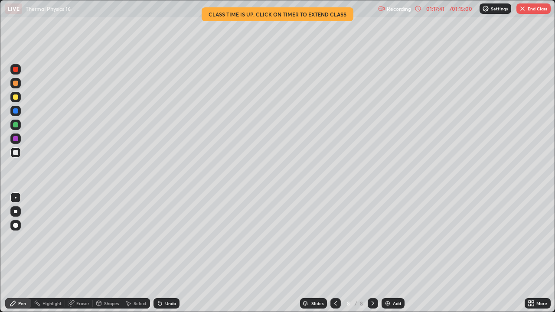
click at [531, 8] on button "End Class" at bounding box center [533, 8] width 34 height 10
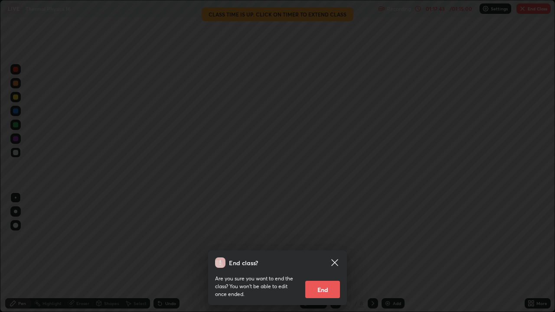
click at [318, 253] on button "End" at bounding box center [322, 289] width 35 height 17
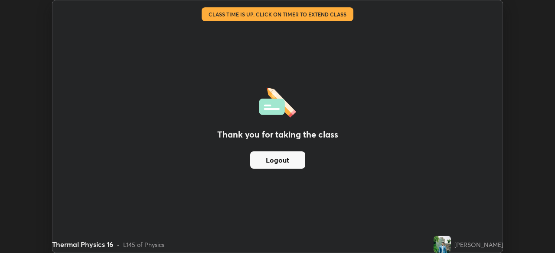
scroll to position [43075, 42774]
